Goal: Information Seeking & Learning: Learn about a topic

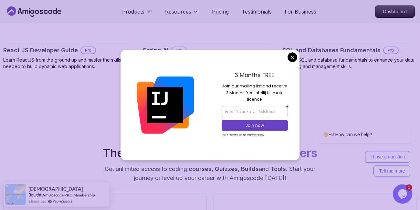
scroll to position [880, 0]
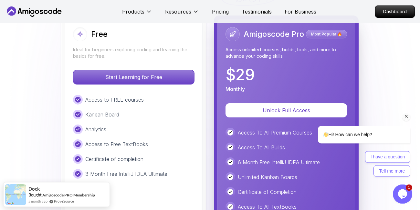
scroll to position [1463, 0]
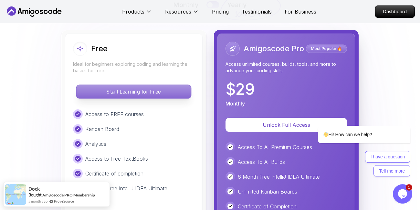
click at [121, 98] on p "Start Learning for Free" at bounding box center [133, 92] width 115 height 14
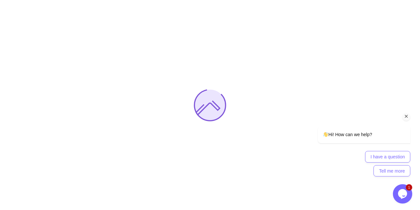
click at [402, 116] on div "Chat attention grabber" at bounding box center [406, 117] width 8 height 8
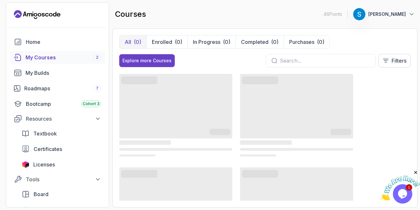
click at [415, 171] on icon "Close" at bounding box center [415, 173] width 6 height 6
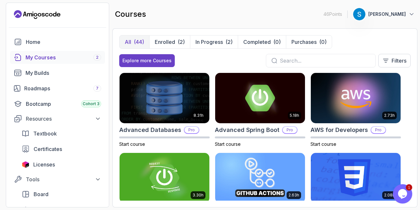
click at [286, 59] on input "text" at bounding box center [324, 61] width 90 height 8
click at [291, 61] on input "text" at bounding box center [324, 61] width 90 height 8
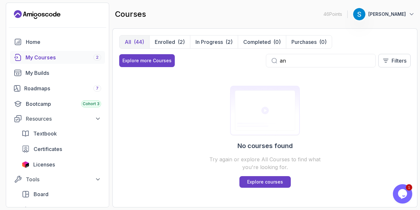
type input "a"
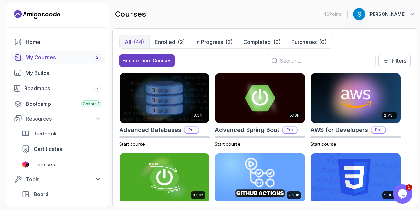
click at [290, 60] on input "text" at bounding box center [324, 61] width 90 height 8
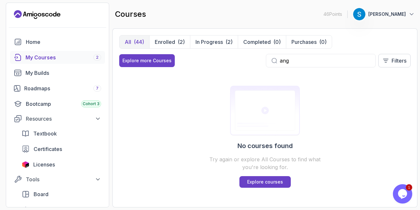
type input "ang"
